Goal: Task Accomplishment & Management: Manage account settings

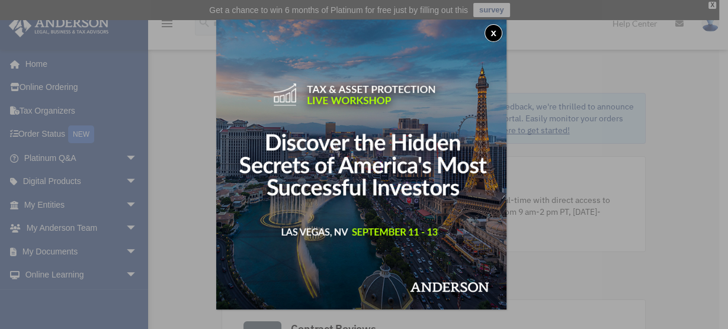
click at [503, 29] on button "x" at bounding box center [494, 33] width 18 height 18
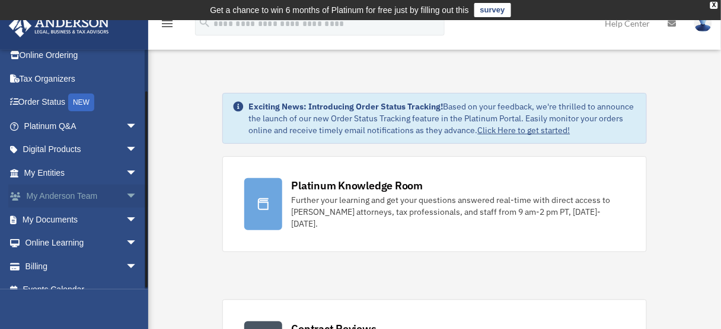
scroll to position [46, 0]
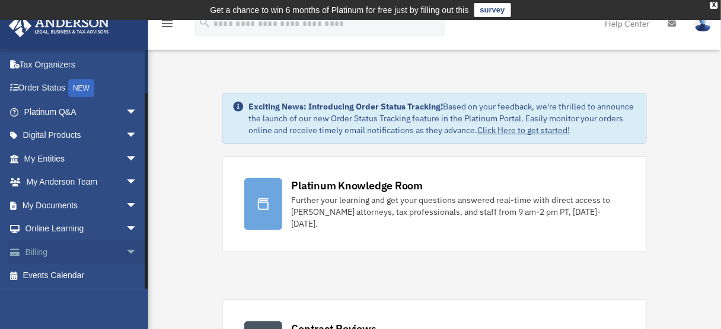
click at [126, 251] on span "arrow_drop_down" at bounding box center [138, 253] width 24 height 24
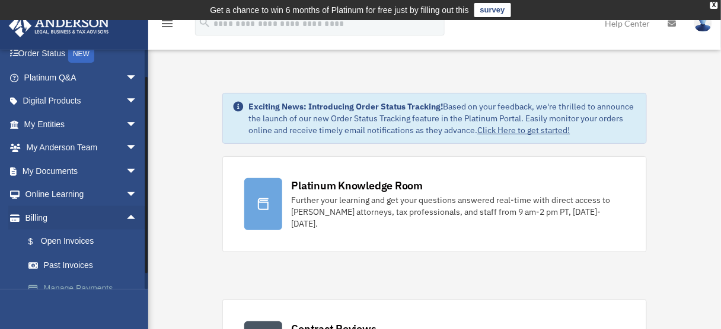
scroll to position [94, 0]
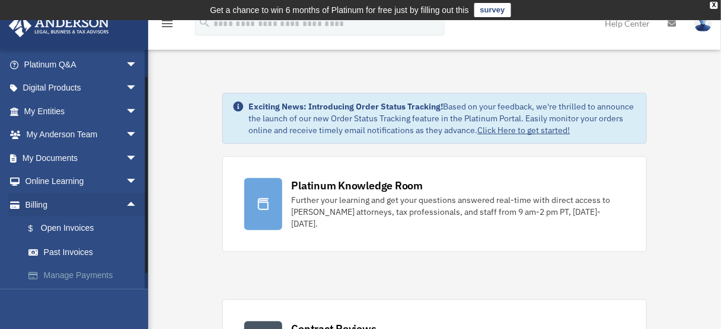
click at [69, 267] on link "Manage Payments" at bounding box center [86, 276] width 139 height 24
click at [79, 230] on link "$ Open Invoices" at bounding box center [86, 229] width 139 height 24
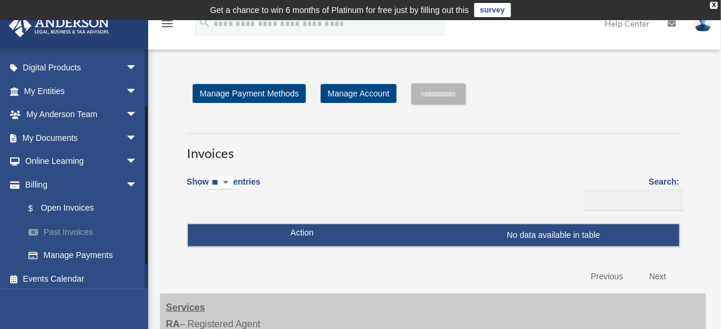
scroll to position [117, 0]
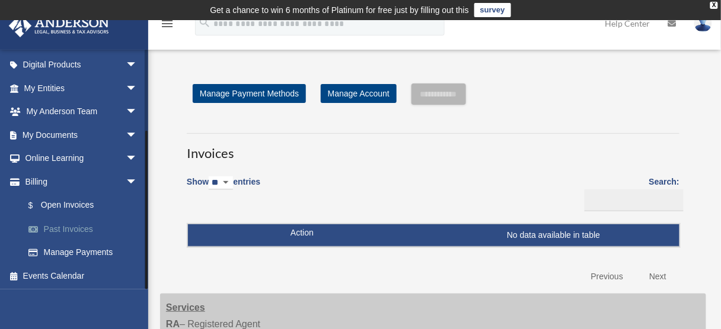
click at [76, 224] on link "Past Invoices" at bounding box center [86, 229] width 139 height 24
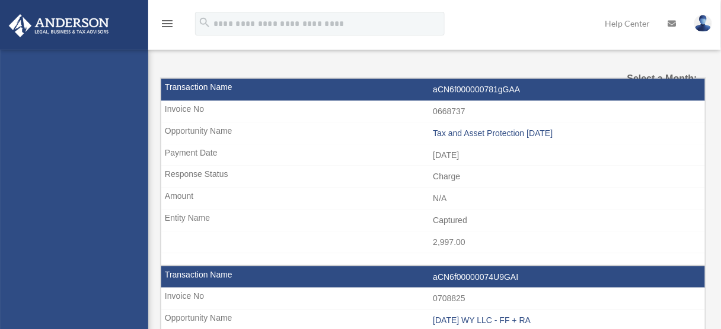
select select
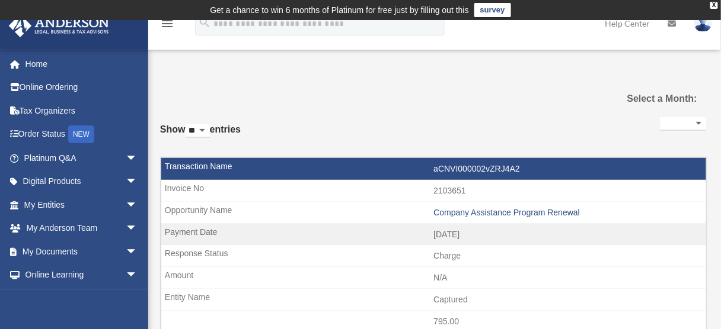
click at [699, 25] on img at bounding box center [703, 23] width 18 height 17
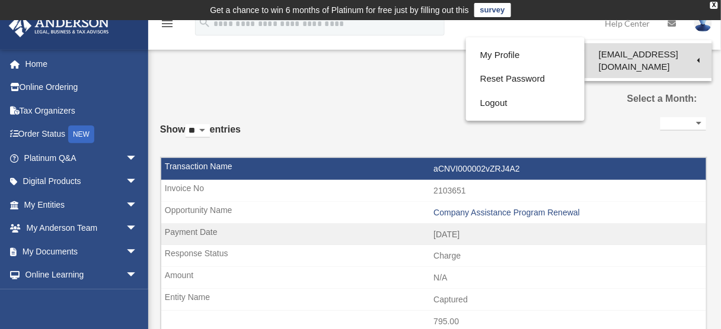
click at [673, 56] on link "[EMAIL_ADDRESS][DOMAIN_NAME]" at bounding box center [647, 60] width 127 height 35
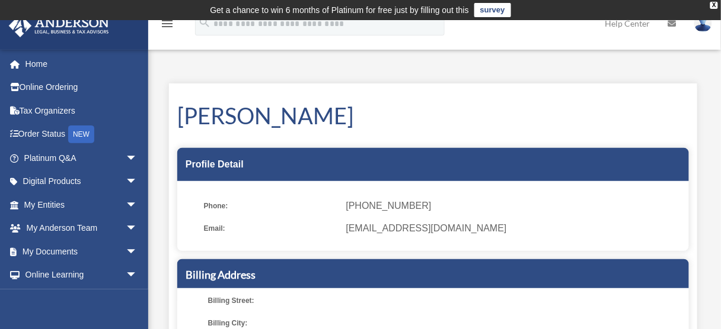
click at [712, 28] on link at bounding box center [703, 23] width 36 height 52
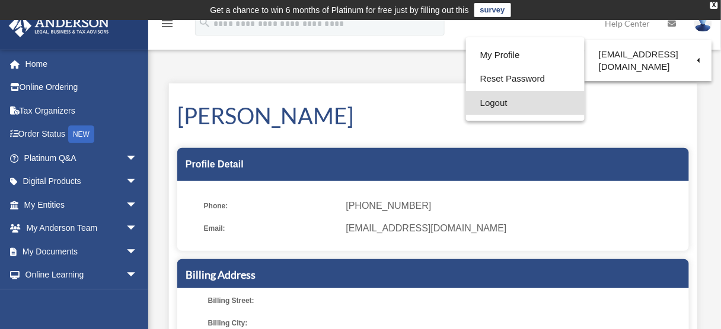
click at [476, 101] on link "Logout" at bounding box center [525, 103] width 119 height 24
